Goal: Check status: Check status

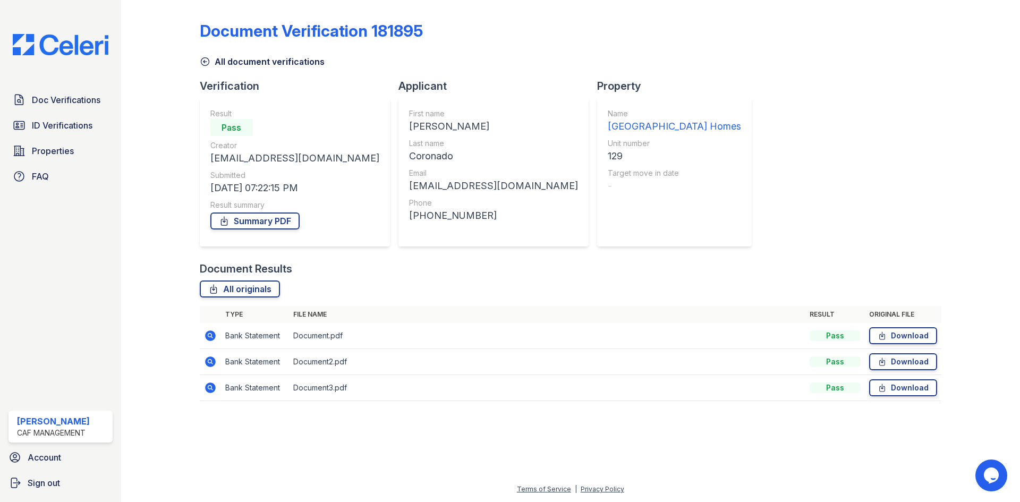
click at [208, 335] on icon at bounding box center [210, 336] width 13 height 13
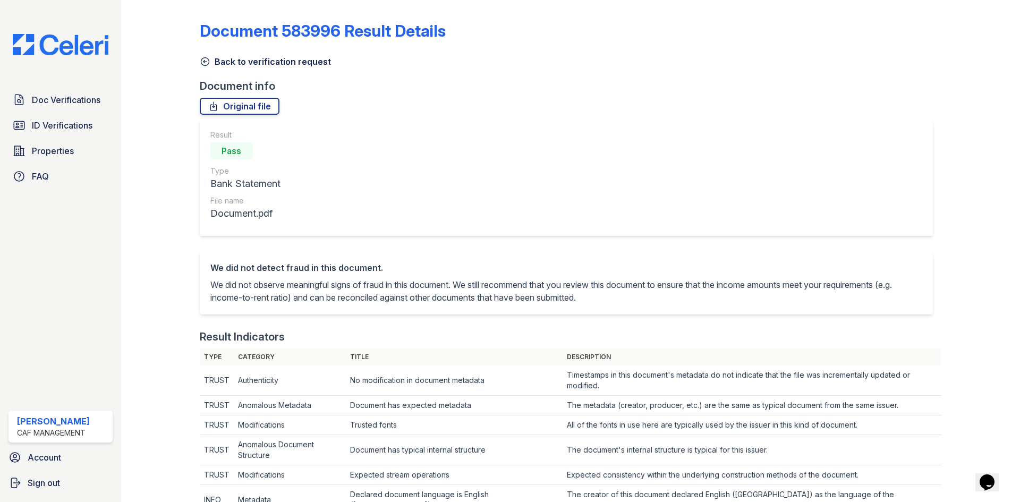
click at [208, 61] on icon at bounding box center [205, 62] width 8 height 8
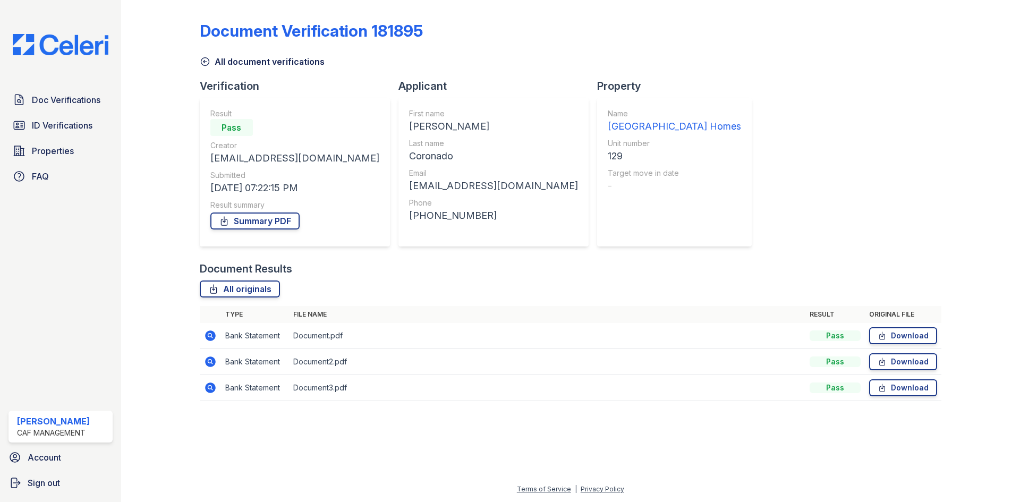
click at [207, 363] on icon at bounding box center [210, 362] width 11 height 11
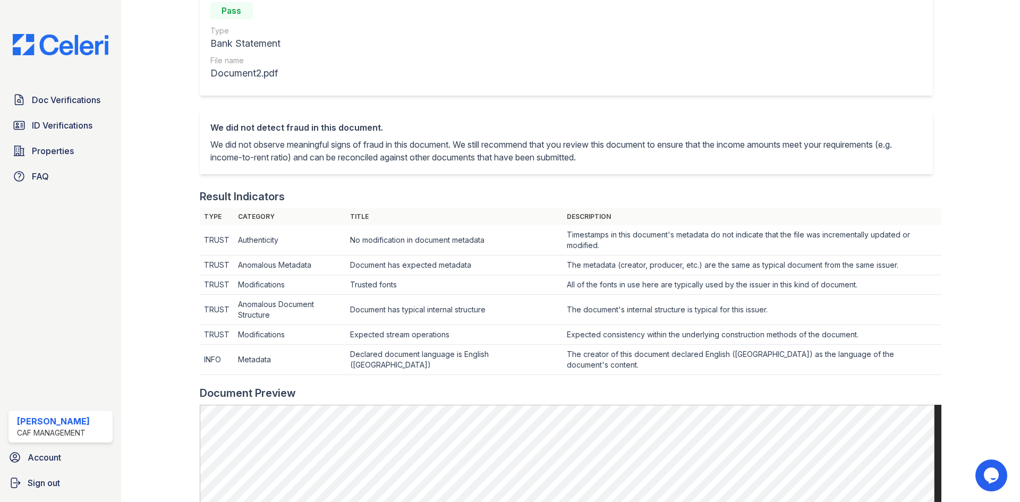
scroll to position [425, 0]
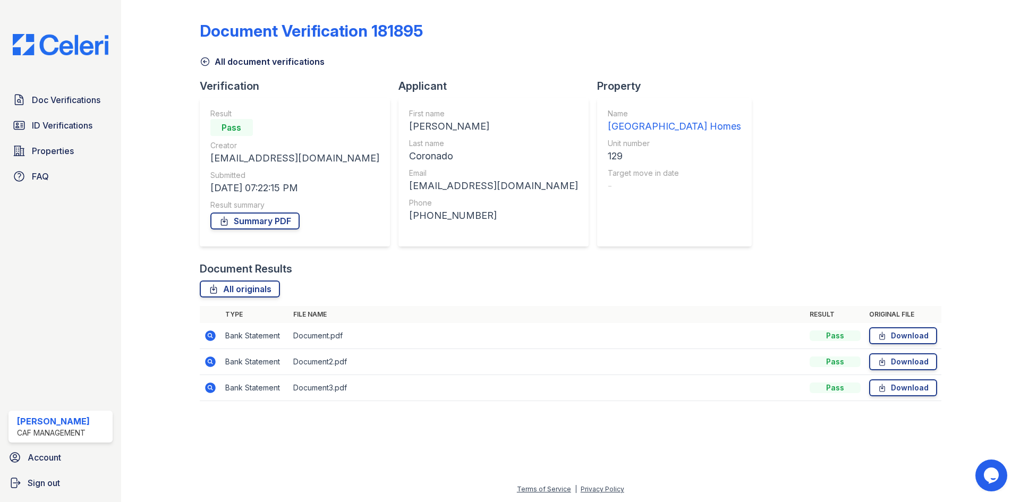
click at [205, 384] on icon at bounding box center [210, 388] width 13 height 13
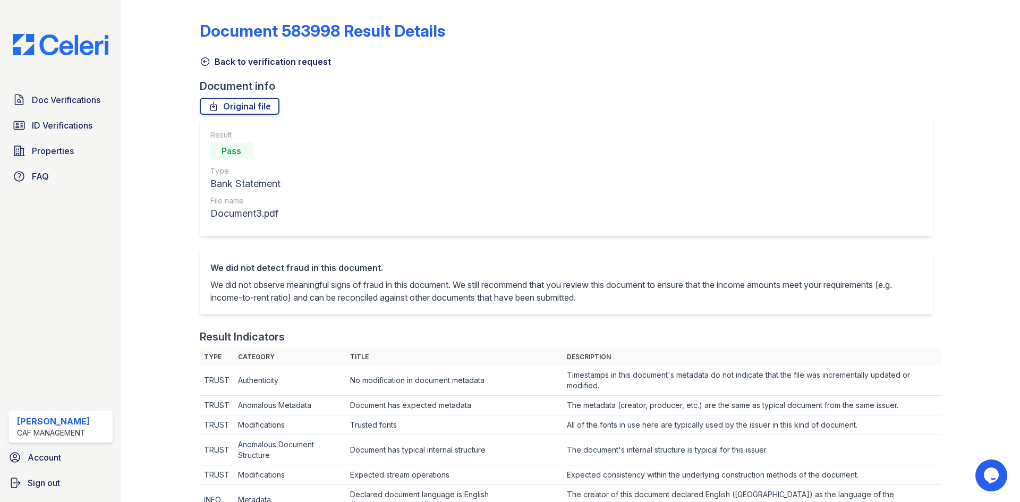
click at [207, 63] on icon at bounding box center [205, 61] width 11 height 11
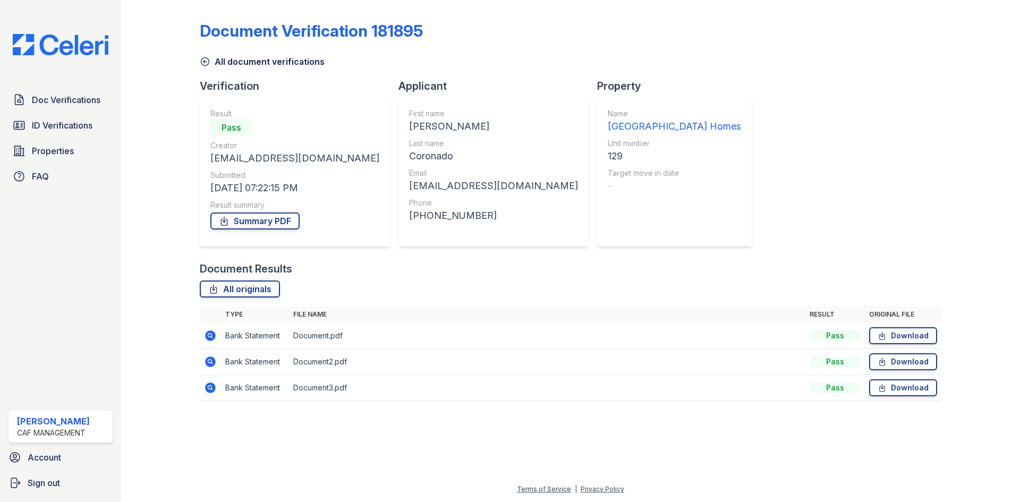
click at [210, 337] on icon at bounding box center [210, 336] width 13 height 13
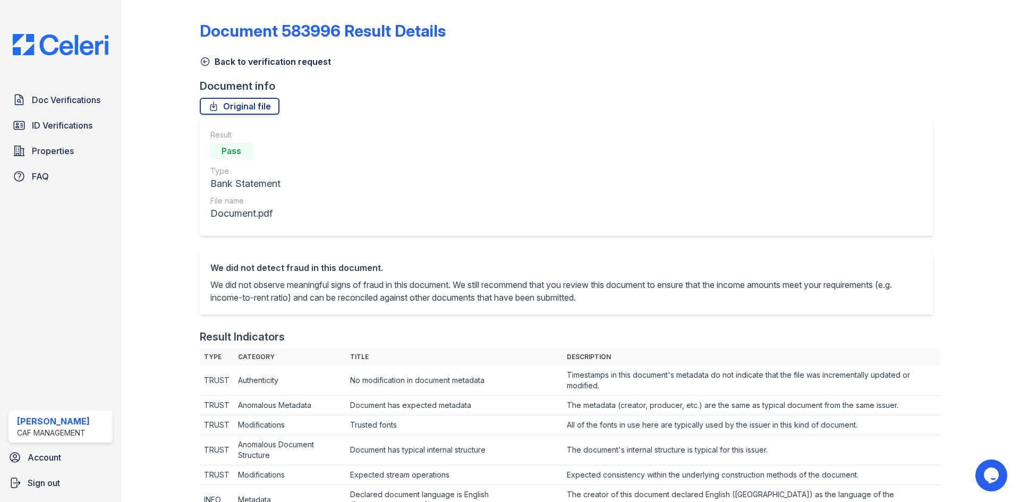
click at [200, 63] on icon at bounding box center [205, 61] width 11 height 11
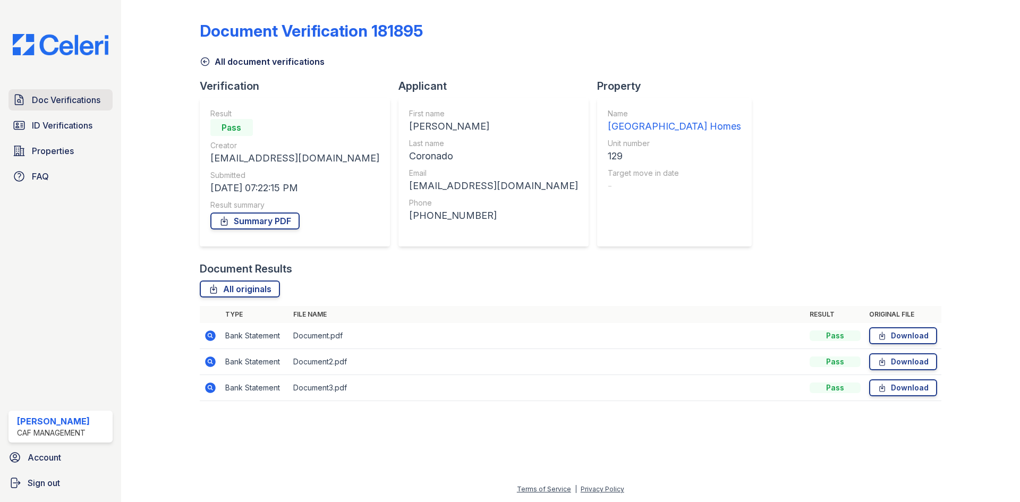
click at [30, 104] on link "Doc Verifications" at bounding box center [61, 99] width 104 height 21
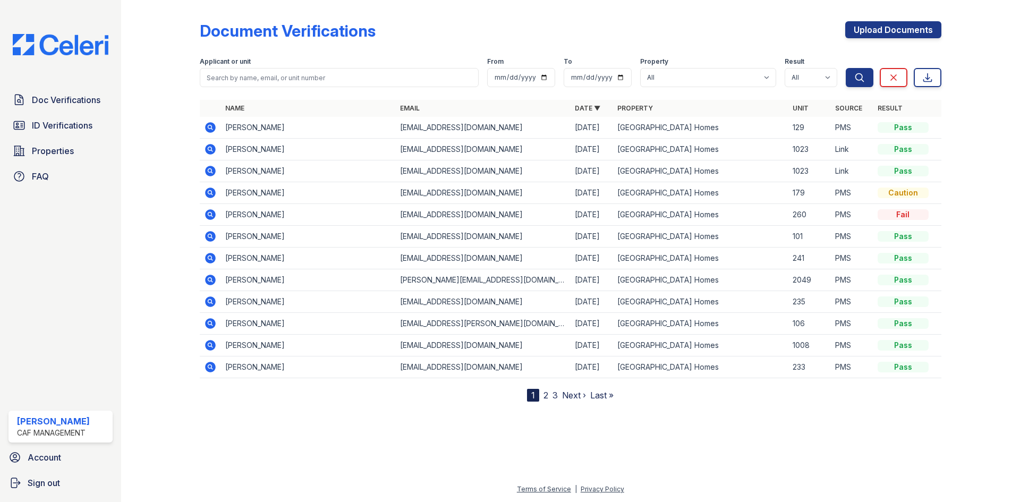
click at [203, 123] on td at bounding box center [210, 128] width 21 height 22
click at [207, 127] on icon at bounding box center [210, 127] width 11 height 11
